Goal: Check status: Check status

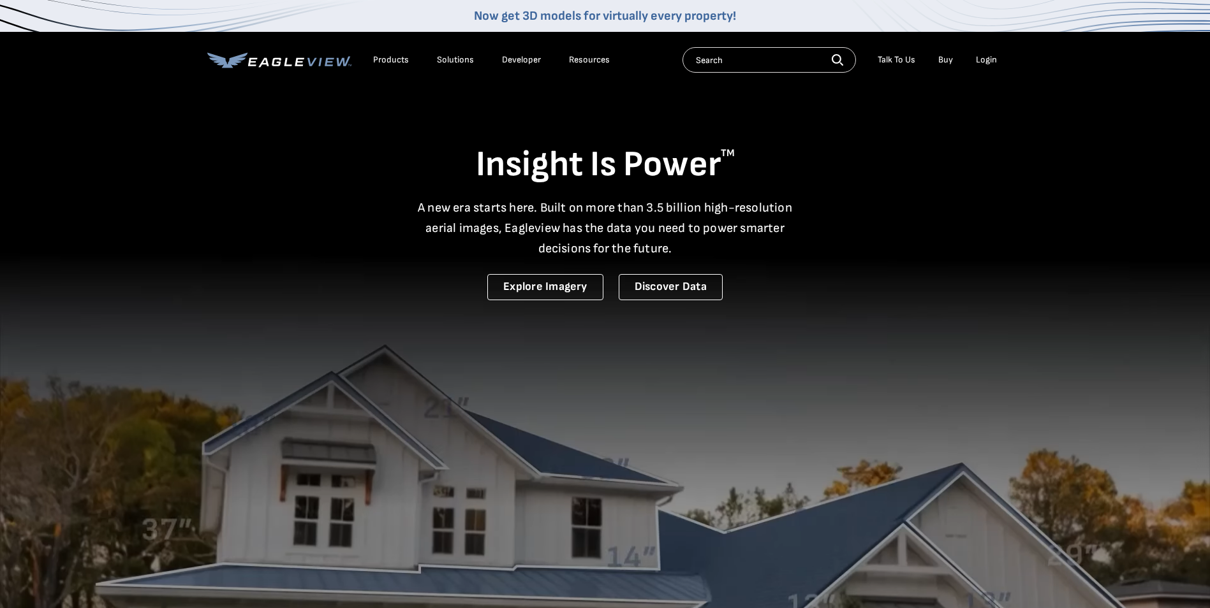
click at [986, 59] on div "Login" at bounding box center [986, 59] width 21 height 11
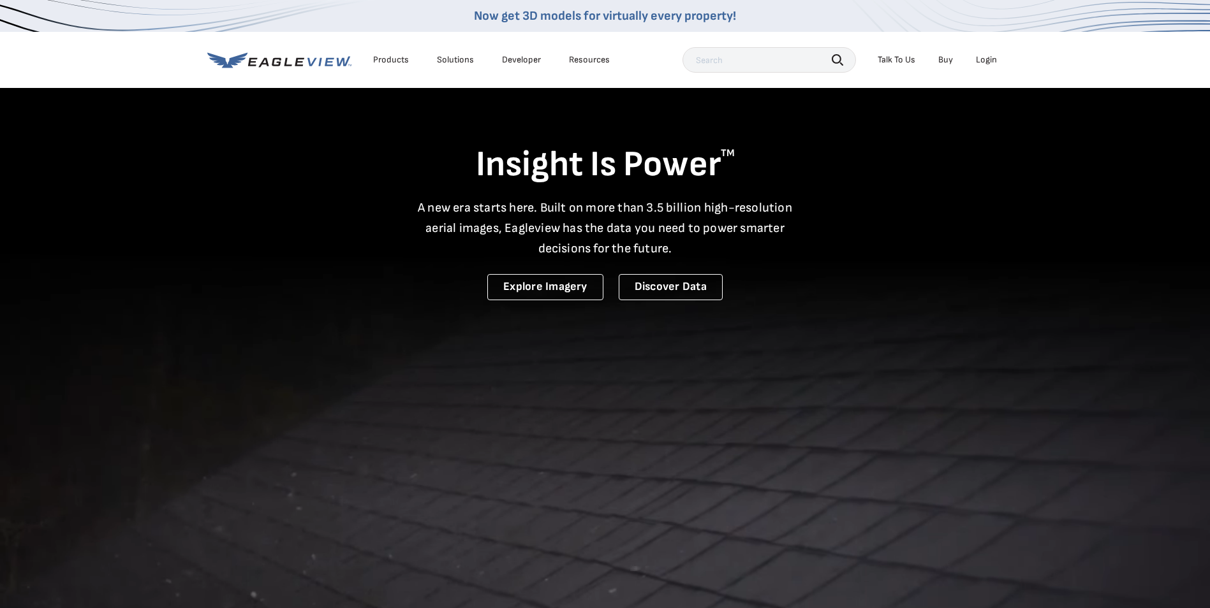
click at [989, 58] on div "Login" at bounding box center [986, 59] width 21 height 11
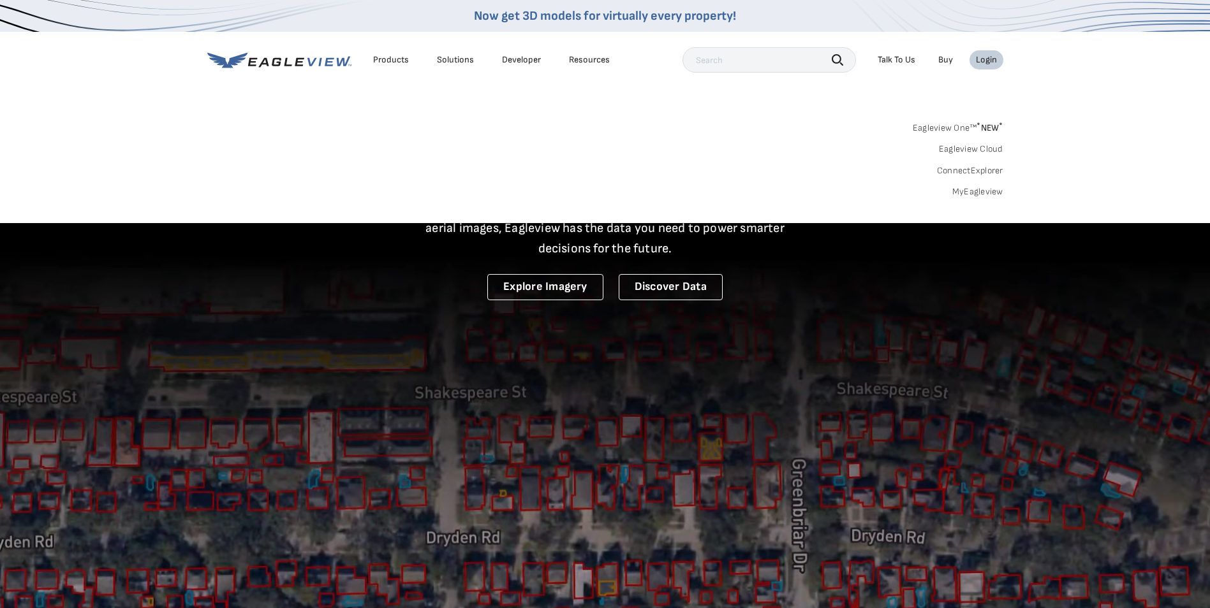
click at [979, 186] on div "Eagleview One™ * NEW * Eagleview Cloud ConnectExplorer MyEagleview" at bounding box center [605, 158] width 796 height 79
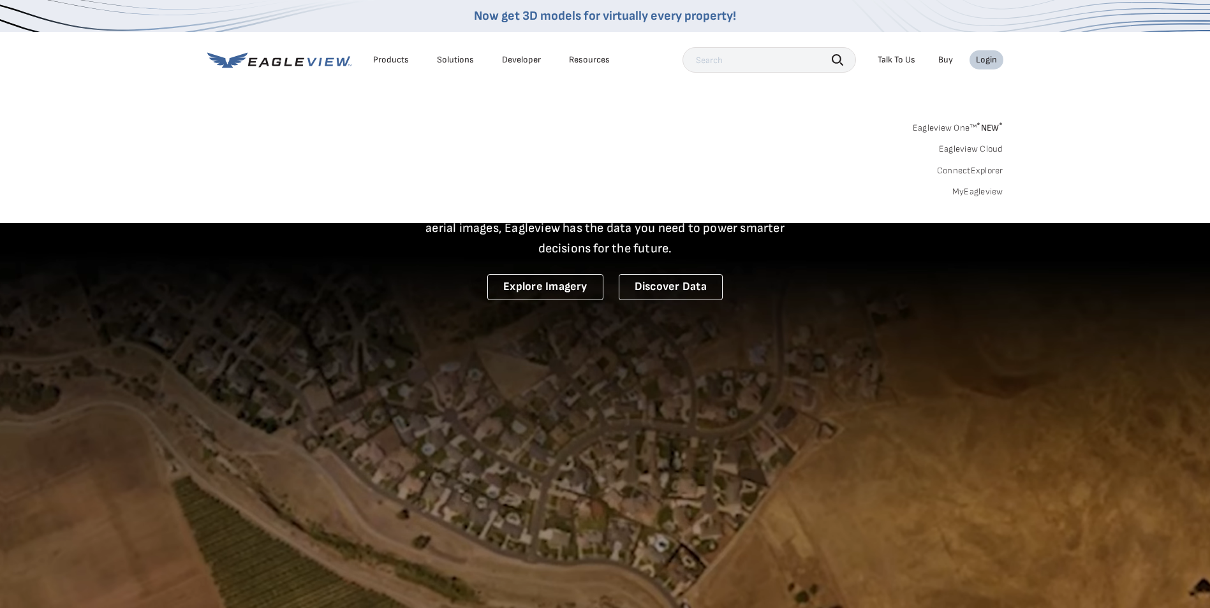
click at [976, 190] on link "MyEagleview" at bounding box center [977, 191] width 51 height 11
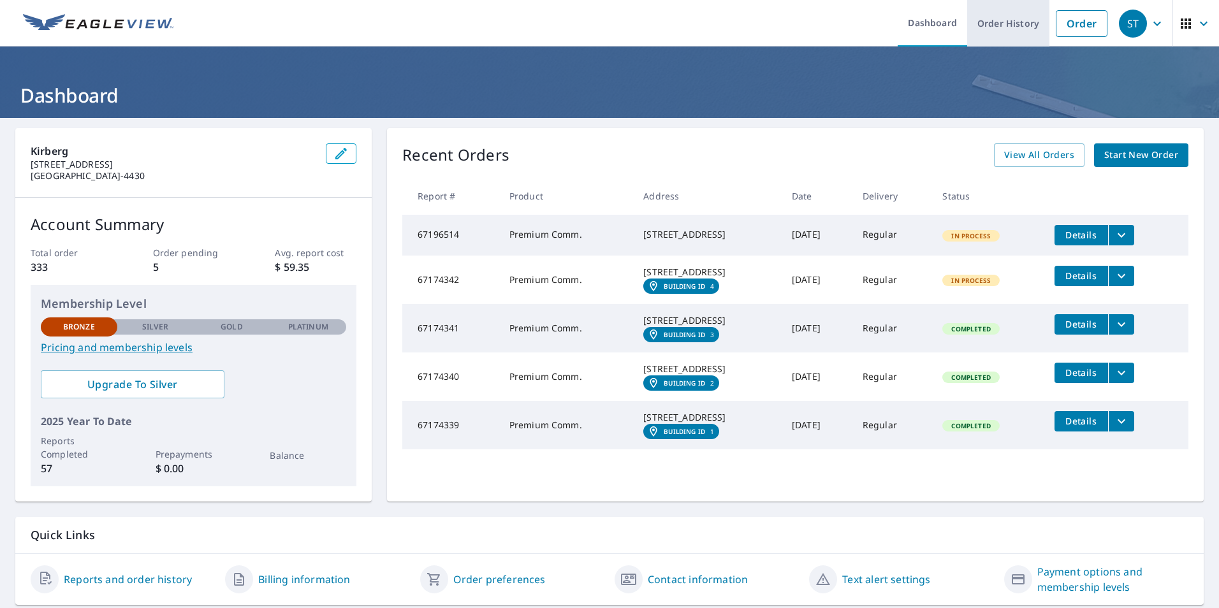
click at [995, 20] on link "Order History" at bounding box center [1008, 23] width 82 height 47
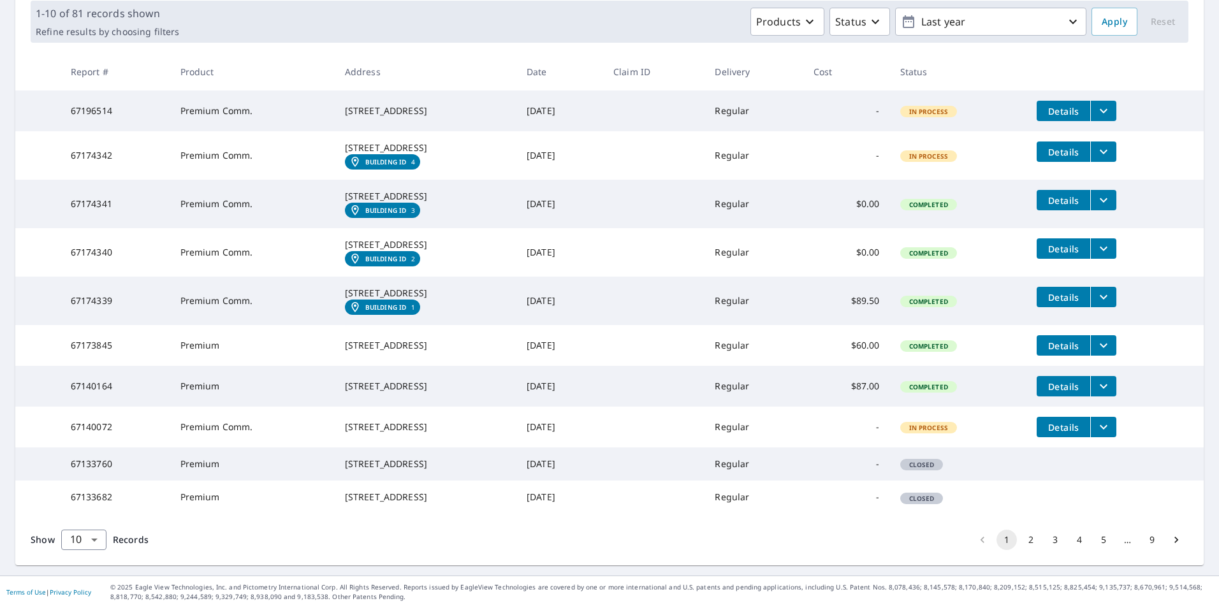
scroll to position [288, 0]
click at [1022, 540] on button "2" at bounding box center [1031, 540] width 20 height 20
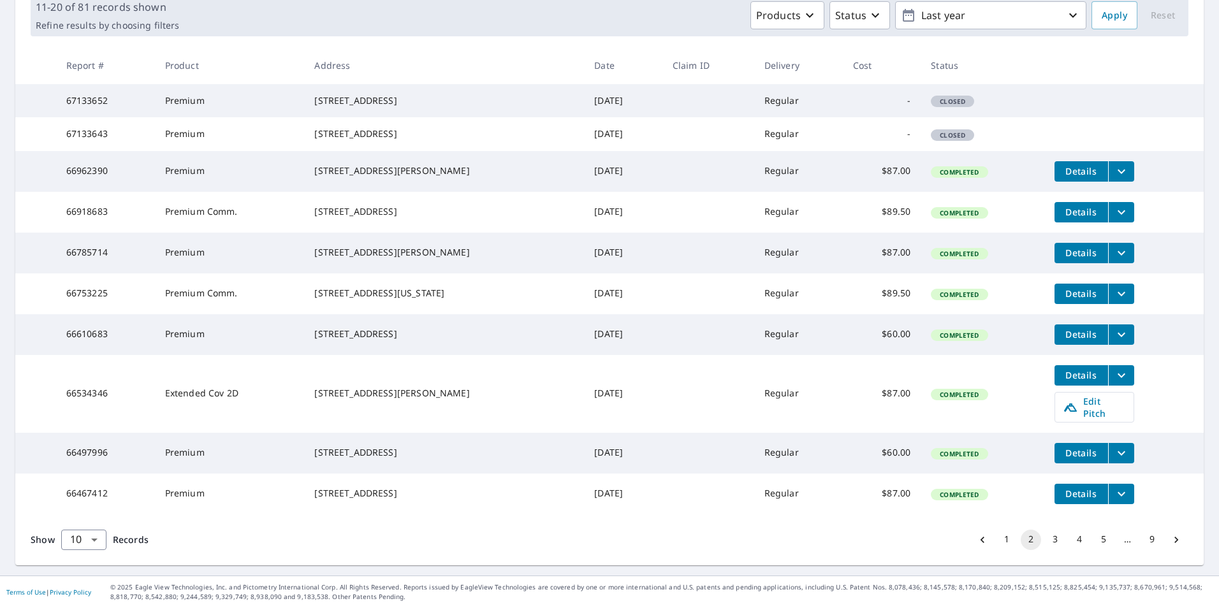
scroll to position [250, 0]
click at [1045, 538] on button "3" at bounding box center [1055, 540] width 20 height 20
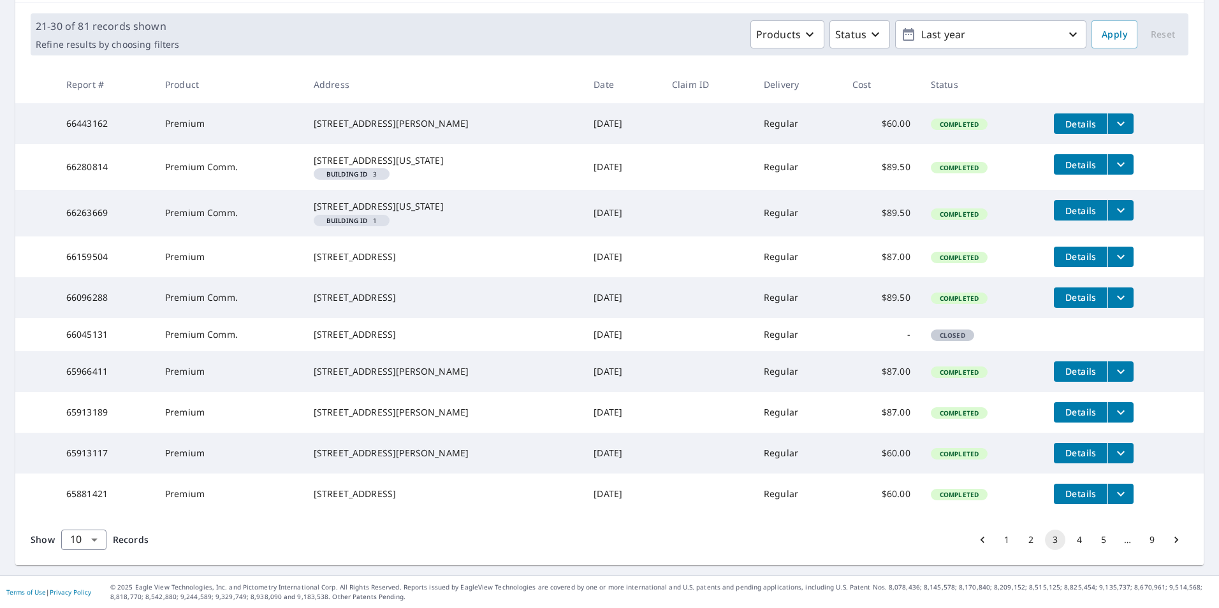
scroll to position [253, 0]
click at [1072, 539] on button "4" at bounding box center [1080, 540] width 20 height 20
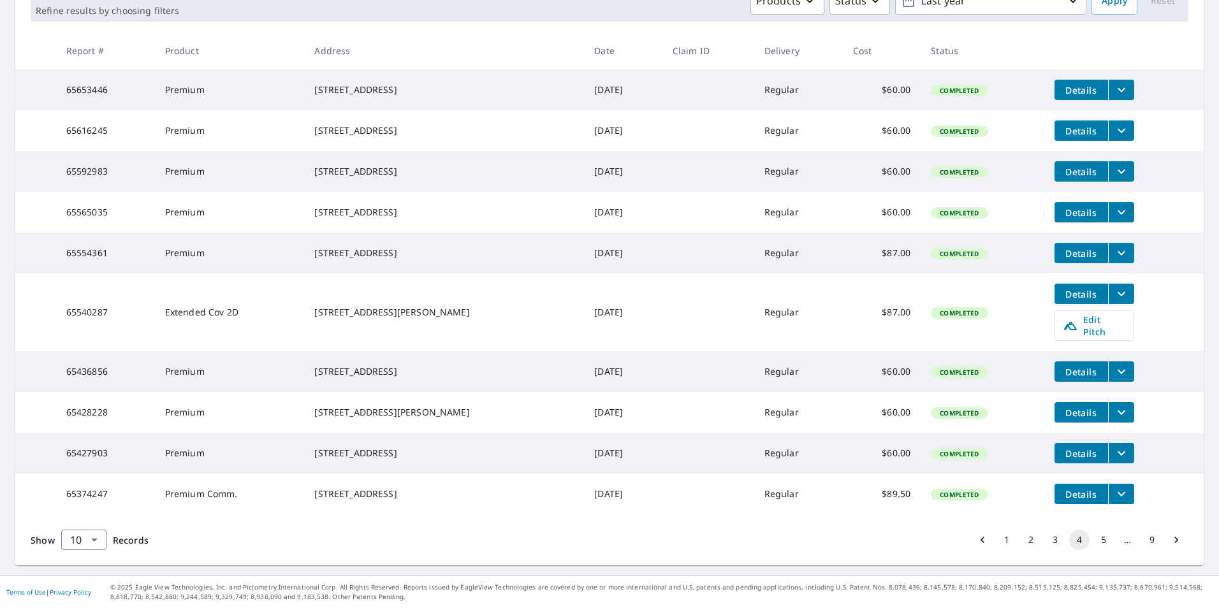
scroll to position [250, 0]
click at [1096, 534] on button "5" at bounding box center [1104, 540] width 20 height 20
